Goal: Task Accomplishment & Management: Manage account settings

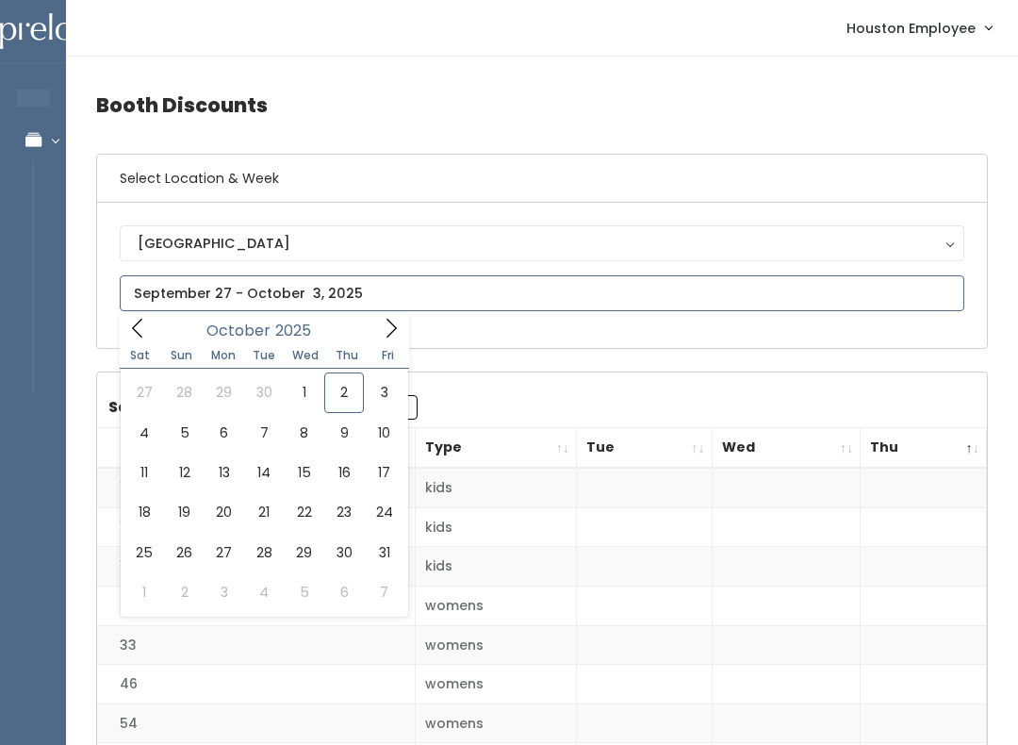
click at [391, 332] on icon at bounding box center [391, 328] width 21 height 21
click at [146, 331] on icon at bounding box center [137, 328] width 21 height 21
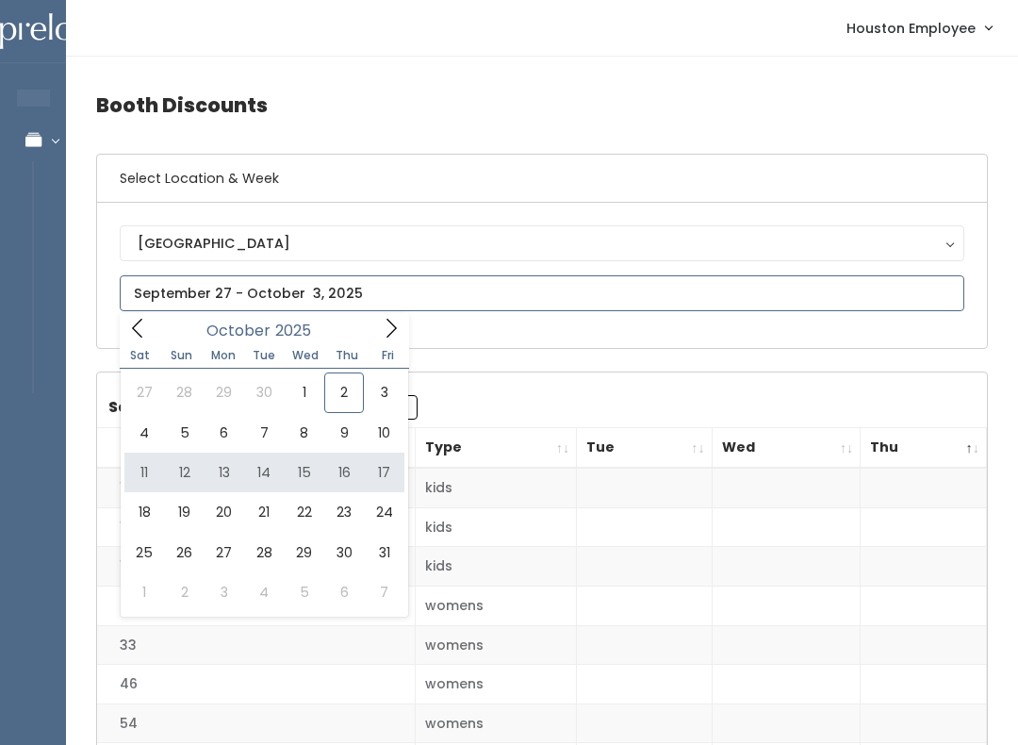
type input "October 11 to October 17"
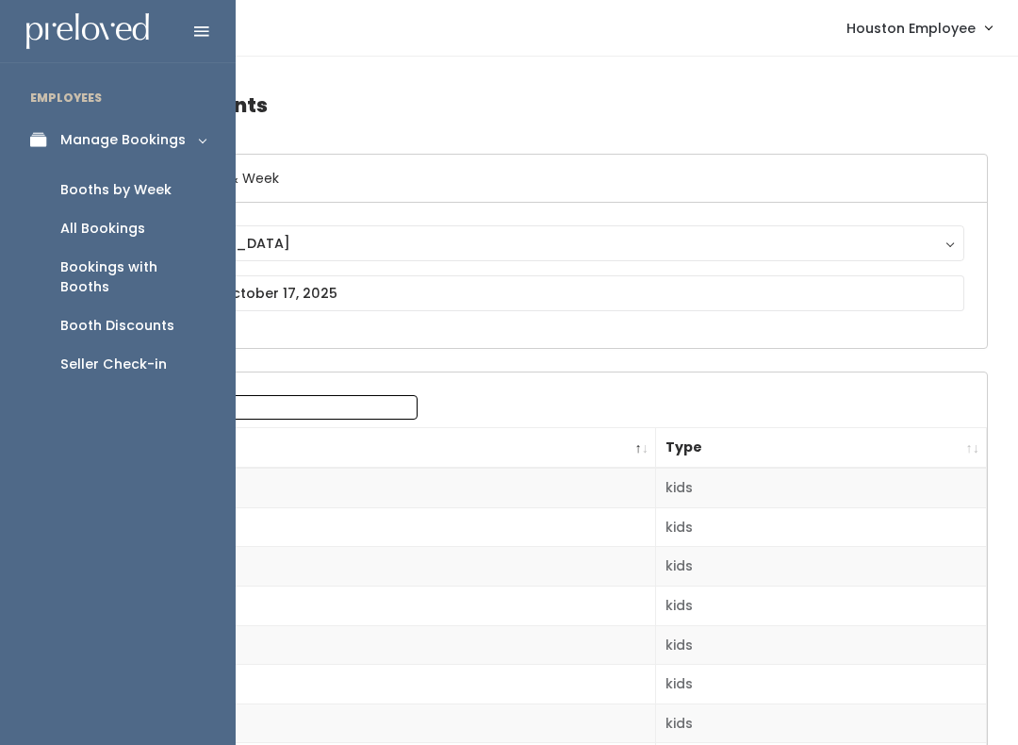
click at [145, 195] on div "Booths by Week" at bounding box center [115, 190] width 111 height 20
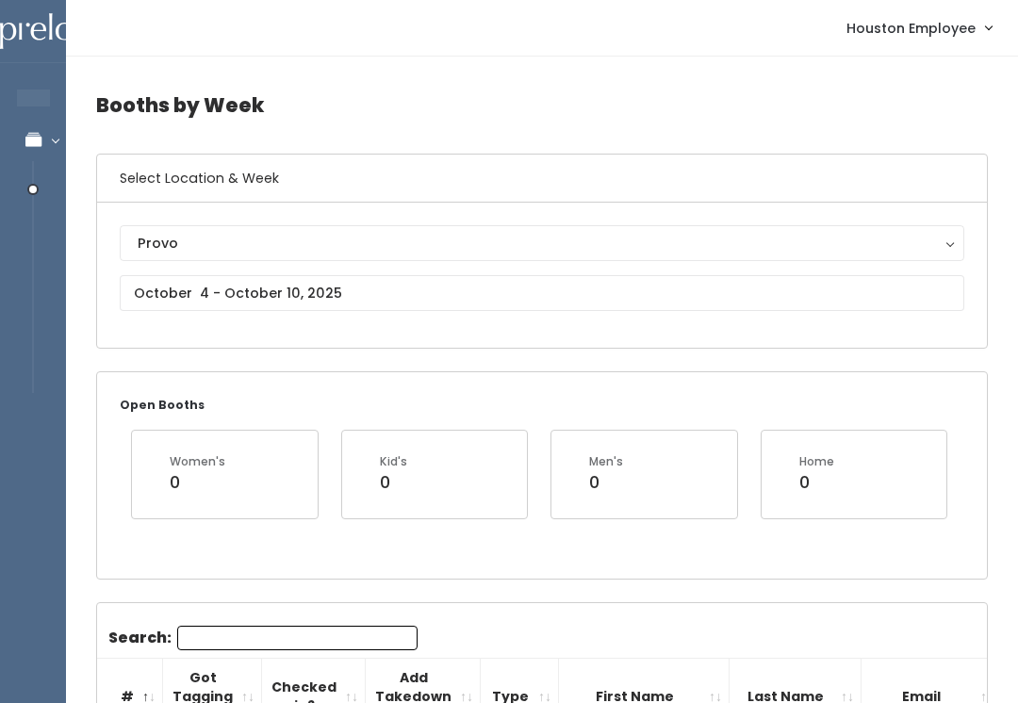
click at [252, 258] on button "Provo" at bounding box center [542, 243] width 845 height 36
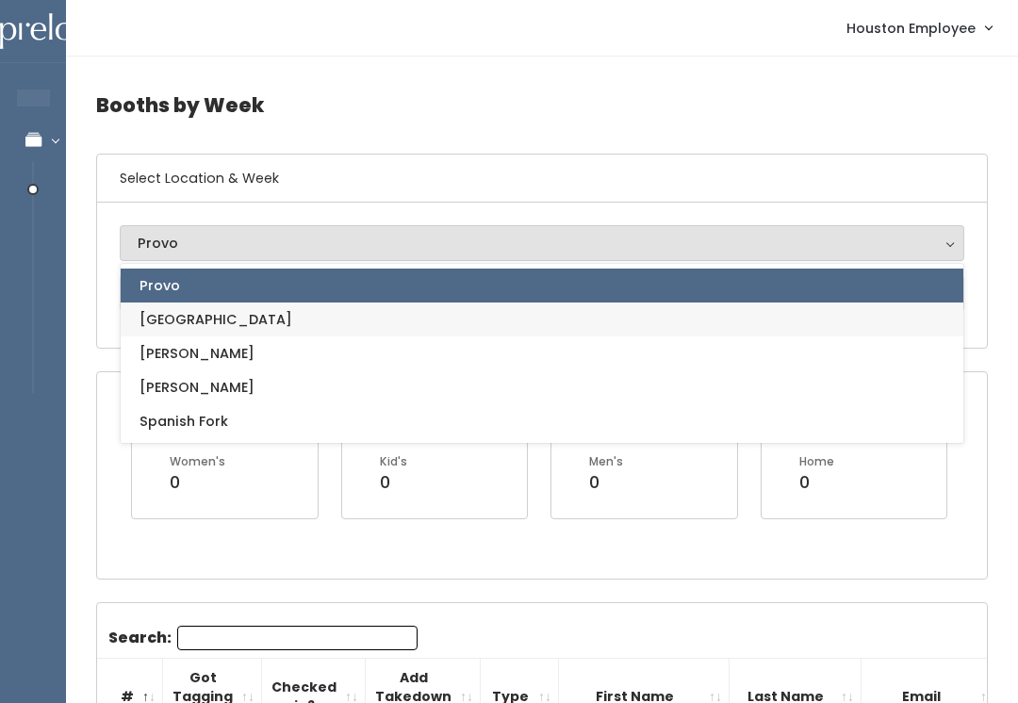
click at [236, 324] on link "[GEOGRAPHIC_DATA]" at bounding box center [542, 320] width 843 height 34
select select "5"
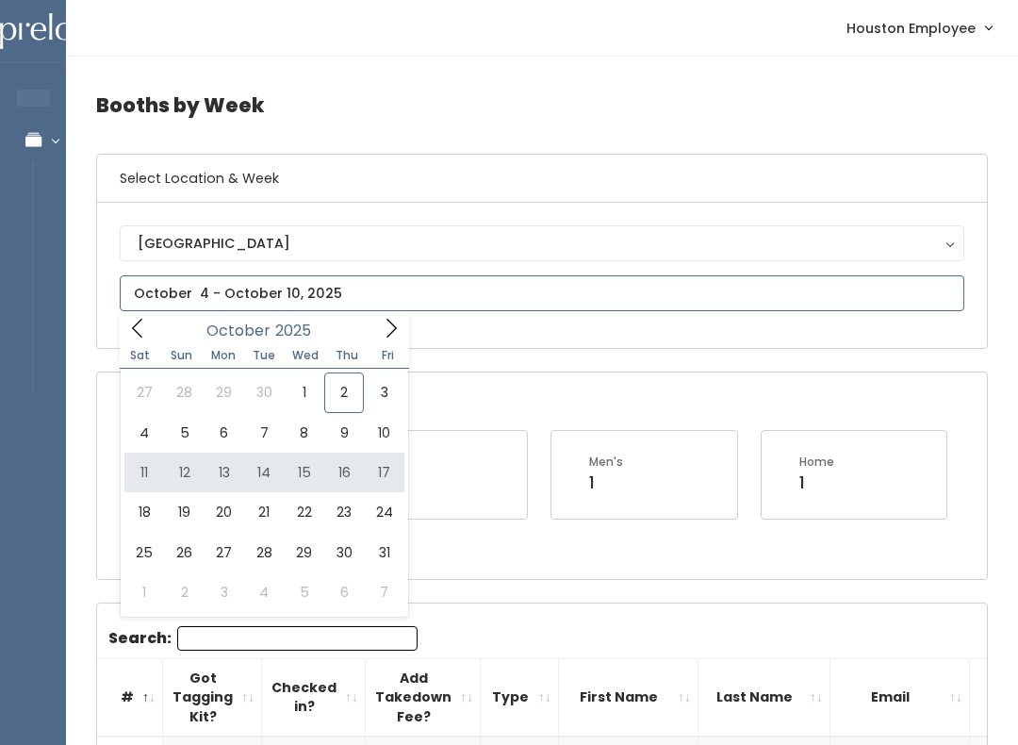
type input "October 11 to October 17"
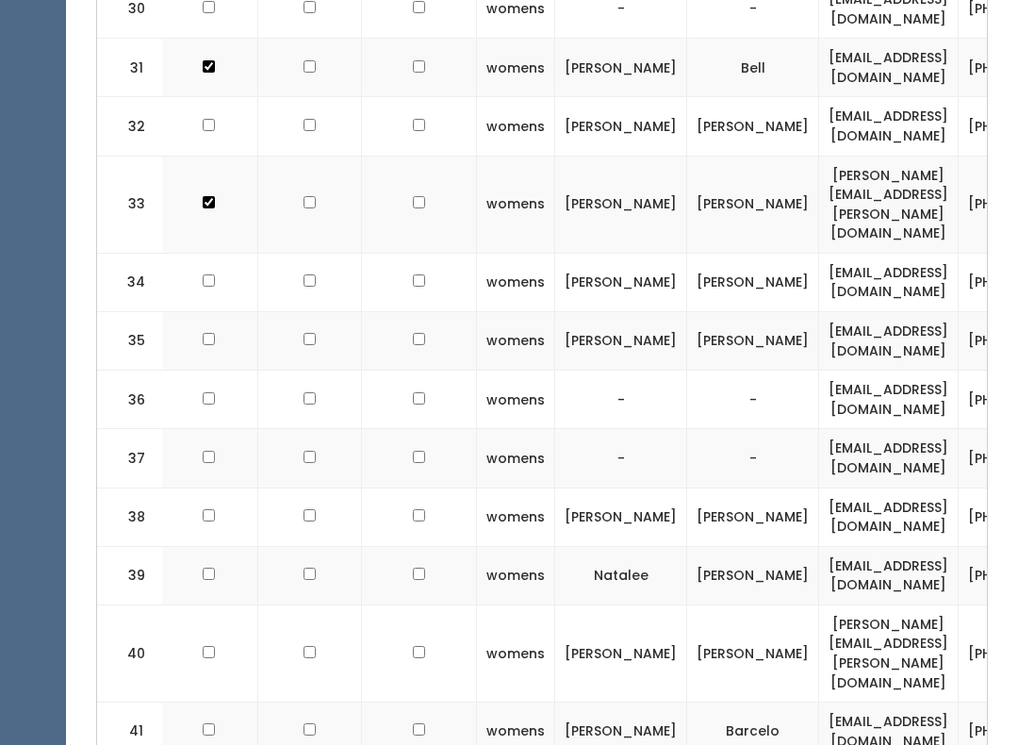
scroll to position [2030, 0]
click at [203, 568] on input "checkbox" at bounding box center [209, 574] width 12 height 12
checkbox input "true"
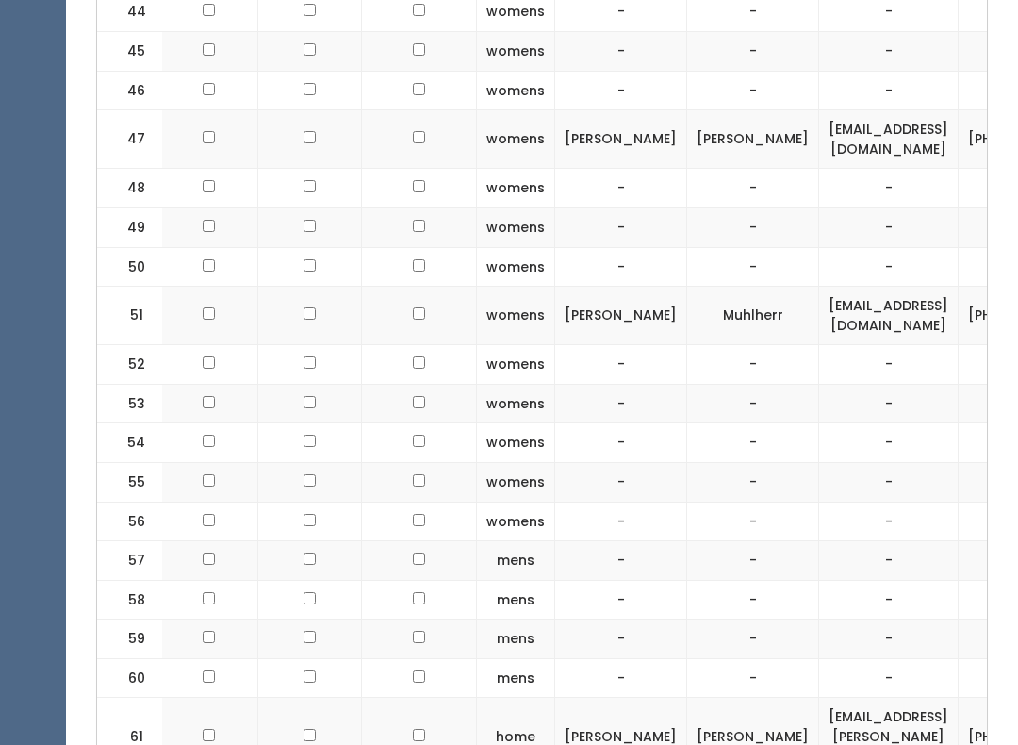
scroll to position [3174, 0]
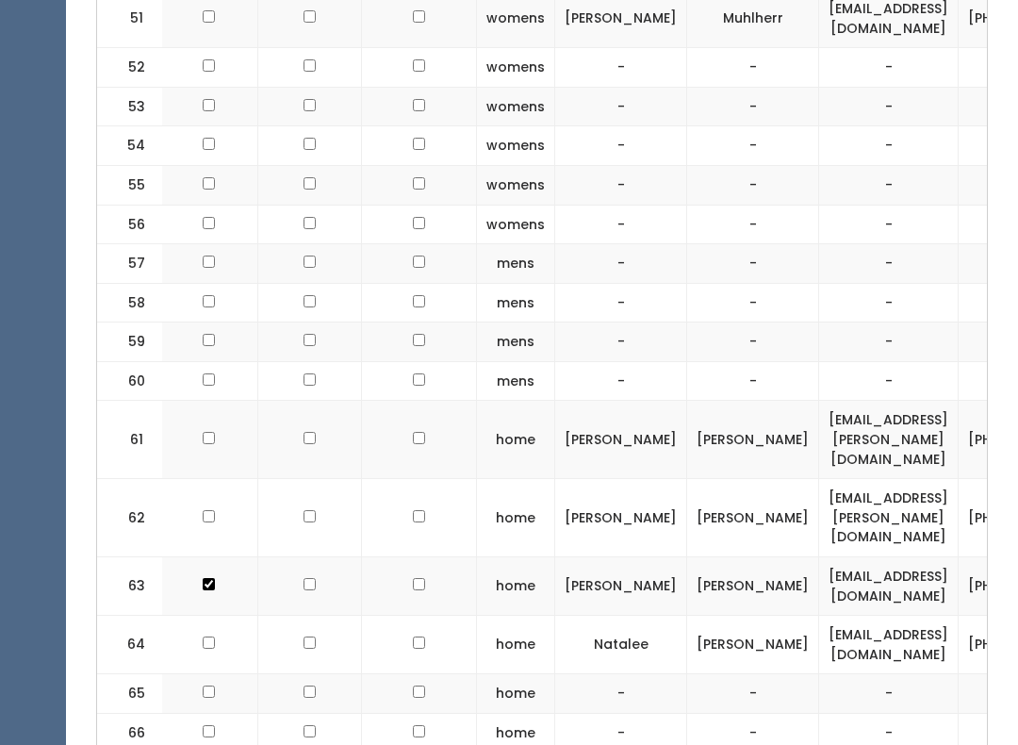
click at [213, 636] on input "checkbox" at bounding box center [209, 642] width 12 height 12
checkbox input "true"
